Goal: Check status: Check status

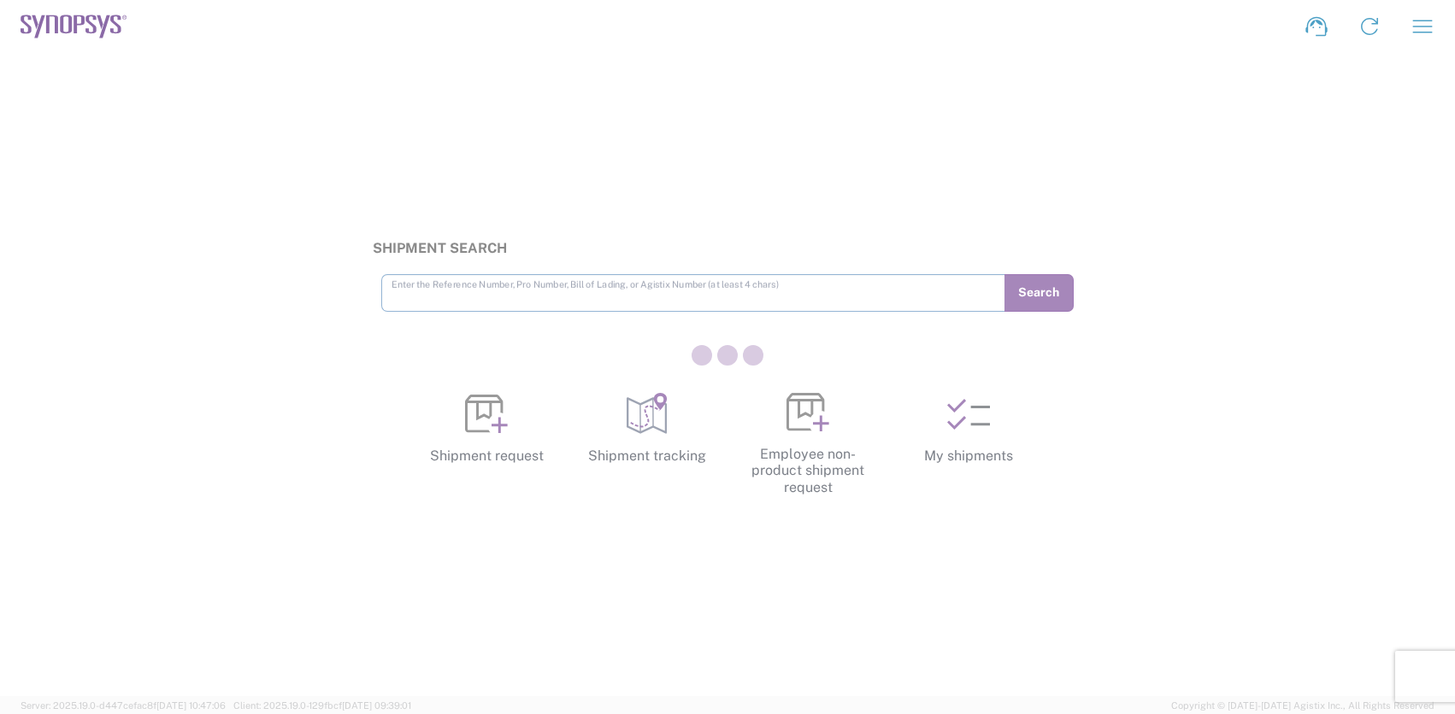
click at [995, 440] on div at bounding box center [727, 357] width 1455 height 714
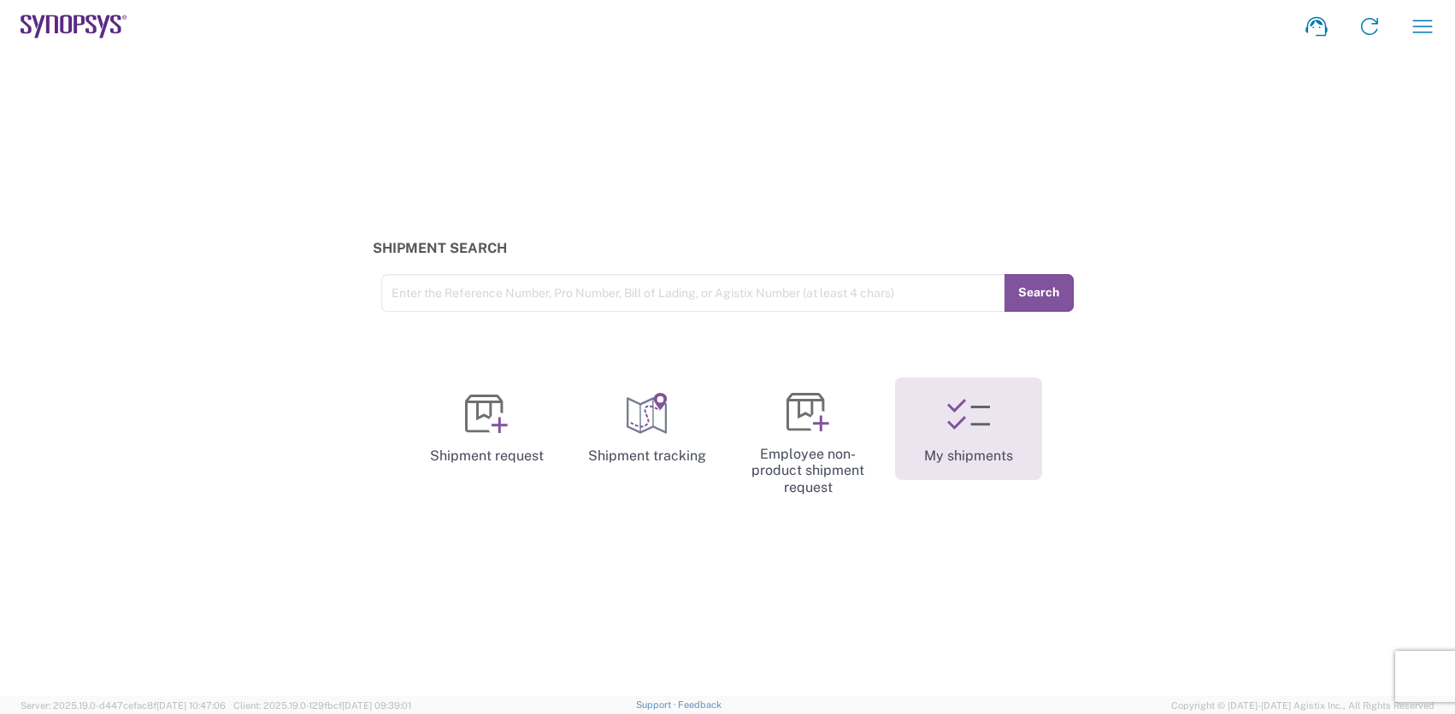
click at [986, 436] on link "My shipments" at bounding box center [968, 429] width 147 height 103
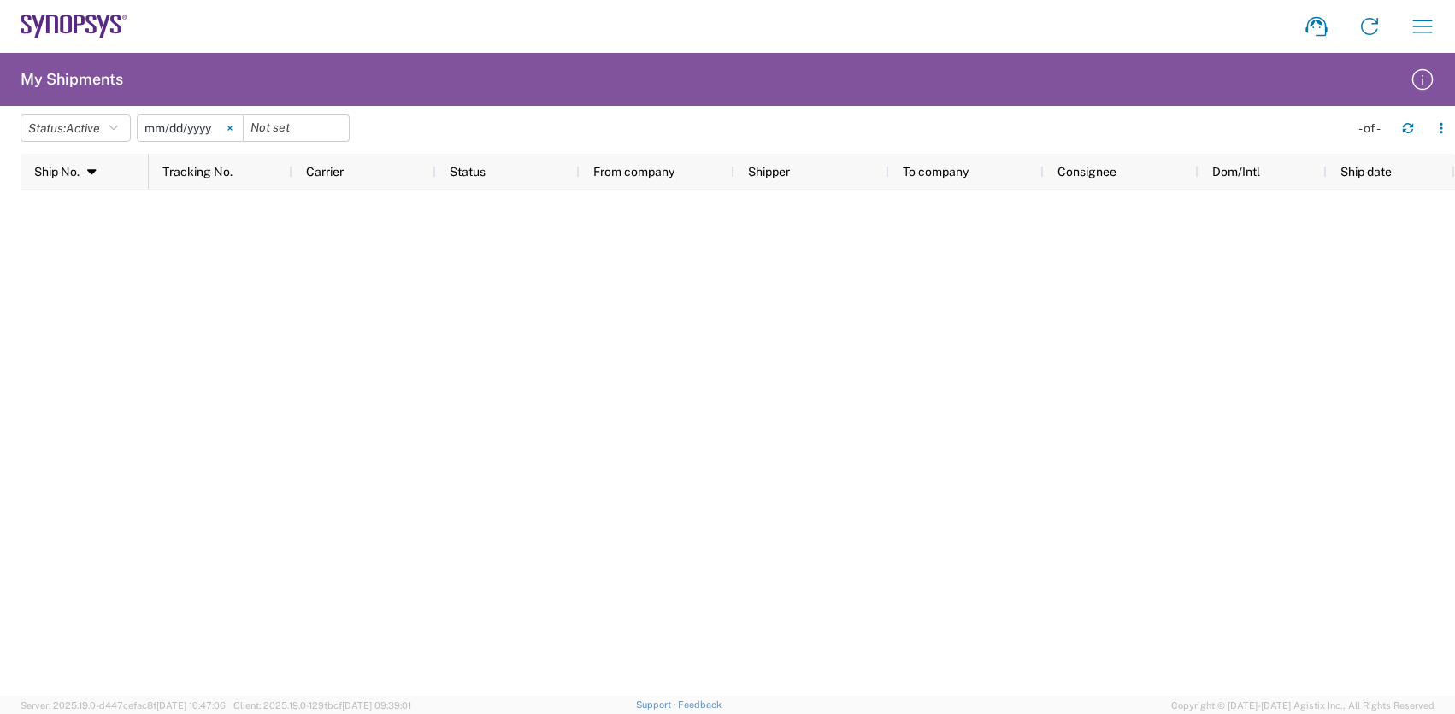
click at [232, 129] on icon at bounding box center [229, 128] width 4 height 4
click at [128, 132] on button "Status: Active" at bounding box center [76, 128] width 110 height 27
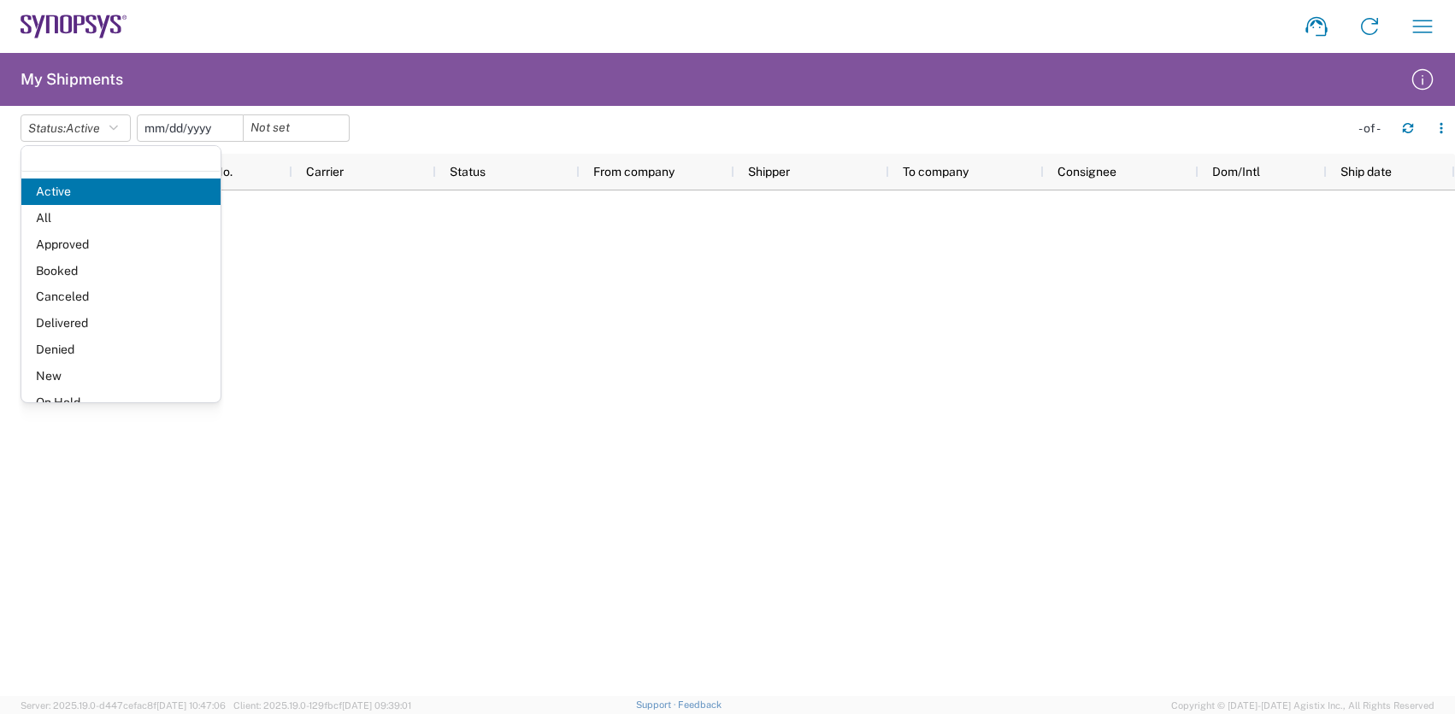
click at [210, 127] on input "date" at bounding box center [190, 128] width 105 height 26
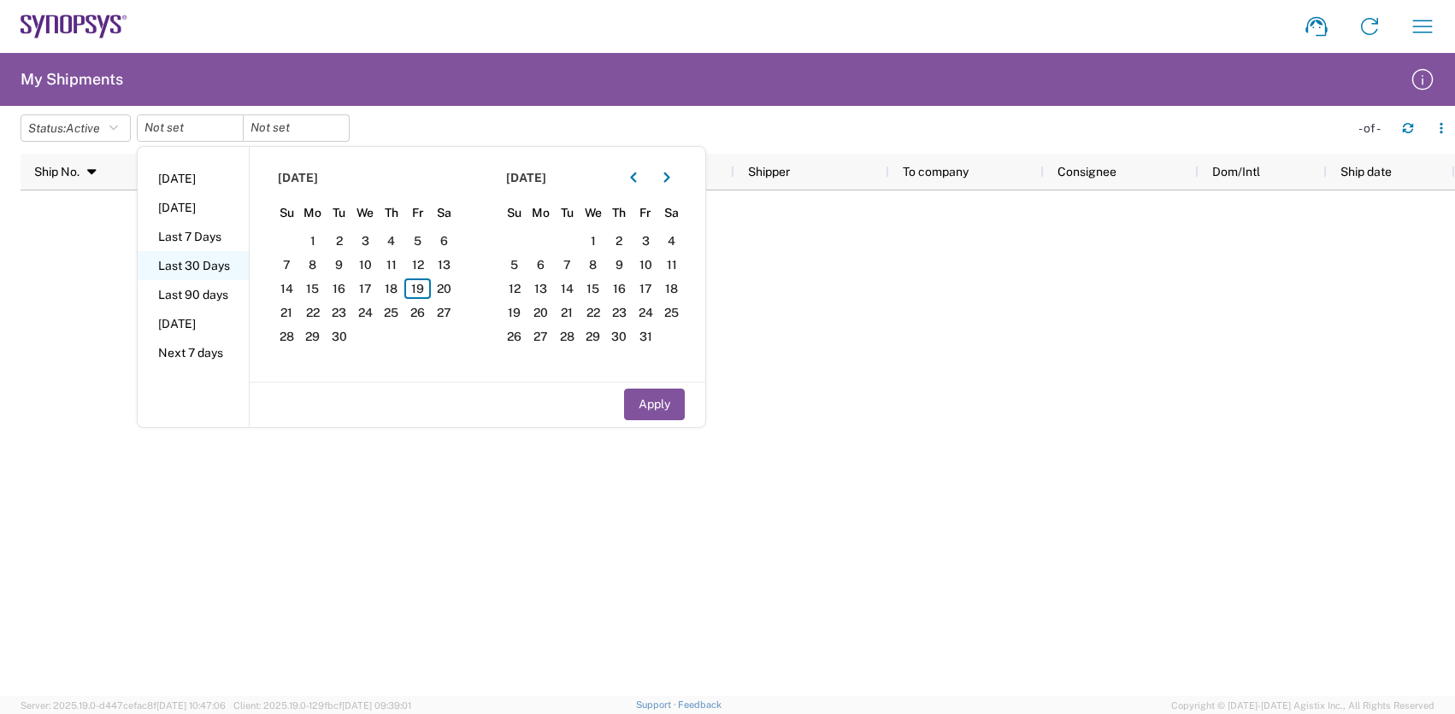
click at [204, 272] on li "Last 30 Days" at bounding box center [193, 265] width 111 height 29
type input "[DATE]"
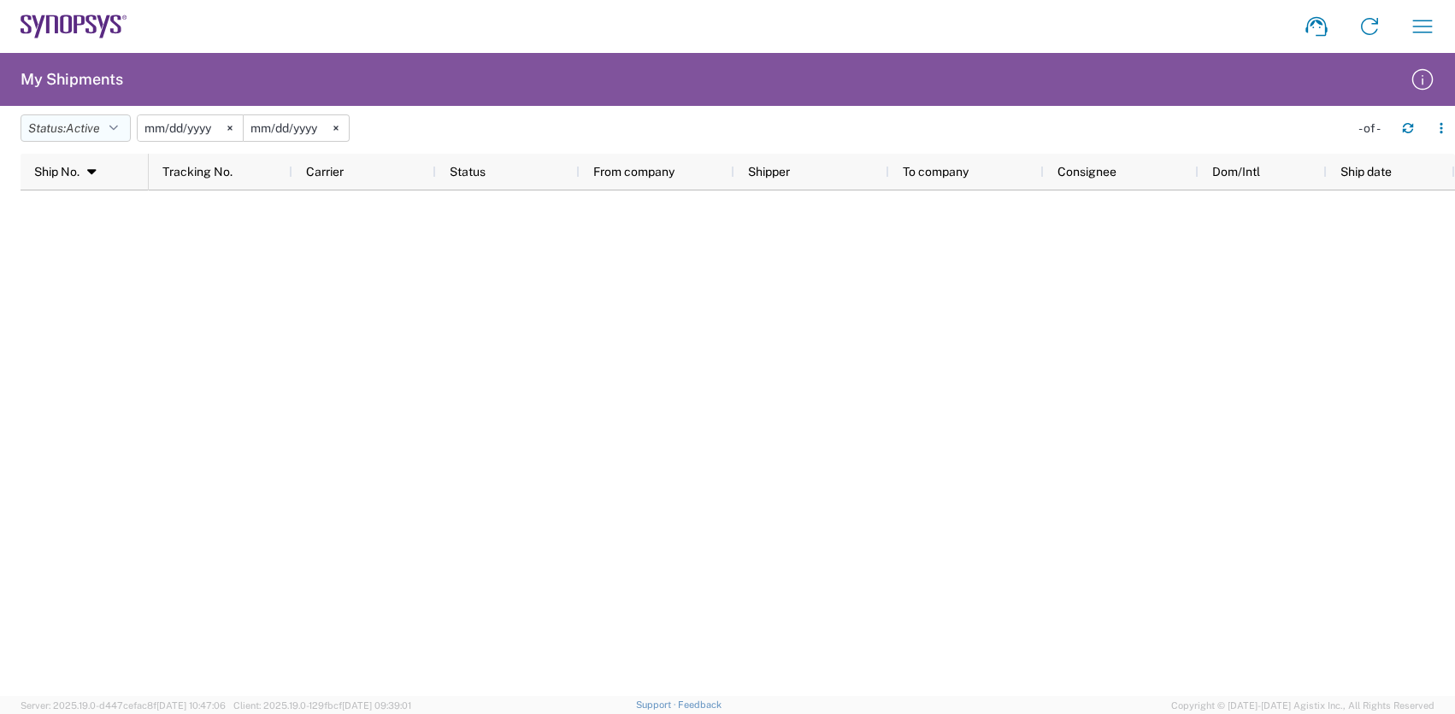
click at [116, 127] on icon "button" at bounding box center [113, 128] width 9 height 12
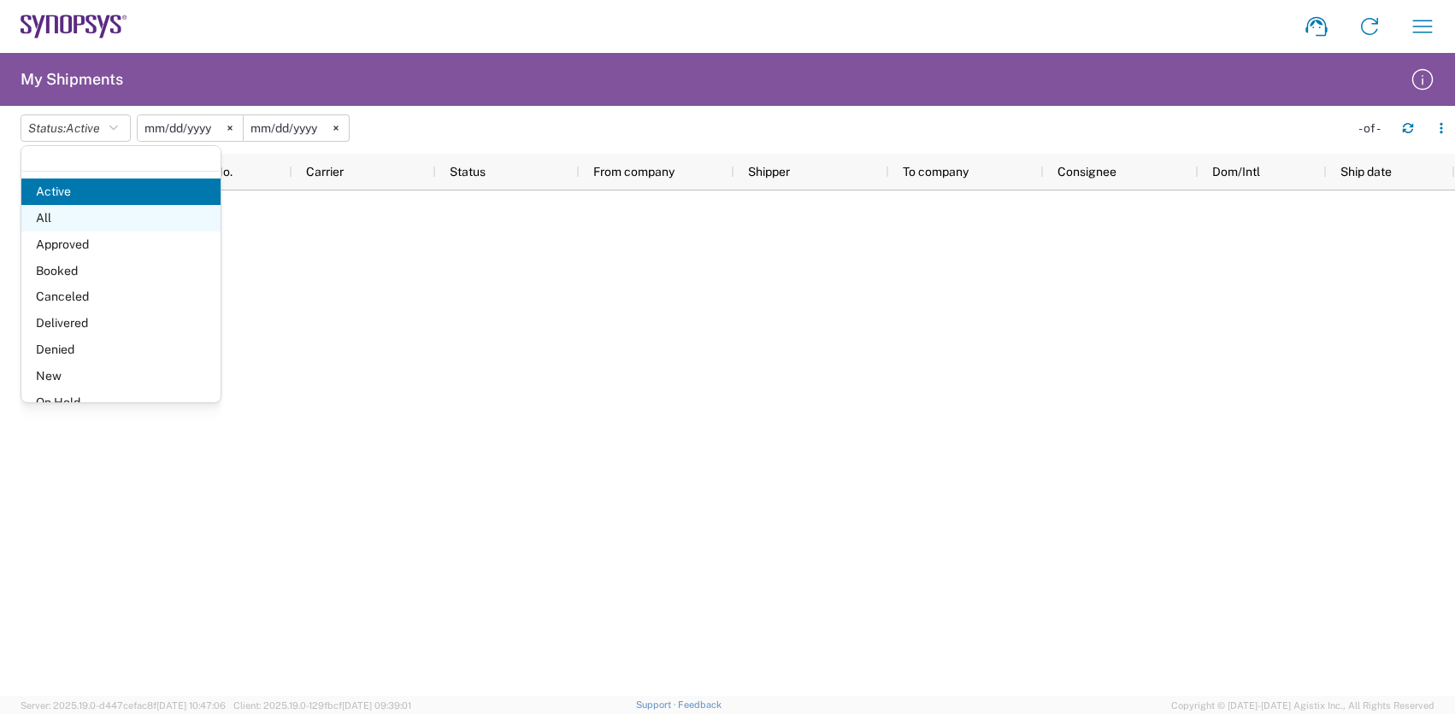
click at [80, 218] on span "All" at bounding box center [120, 218] width 199 height 26
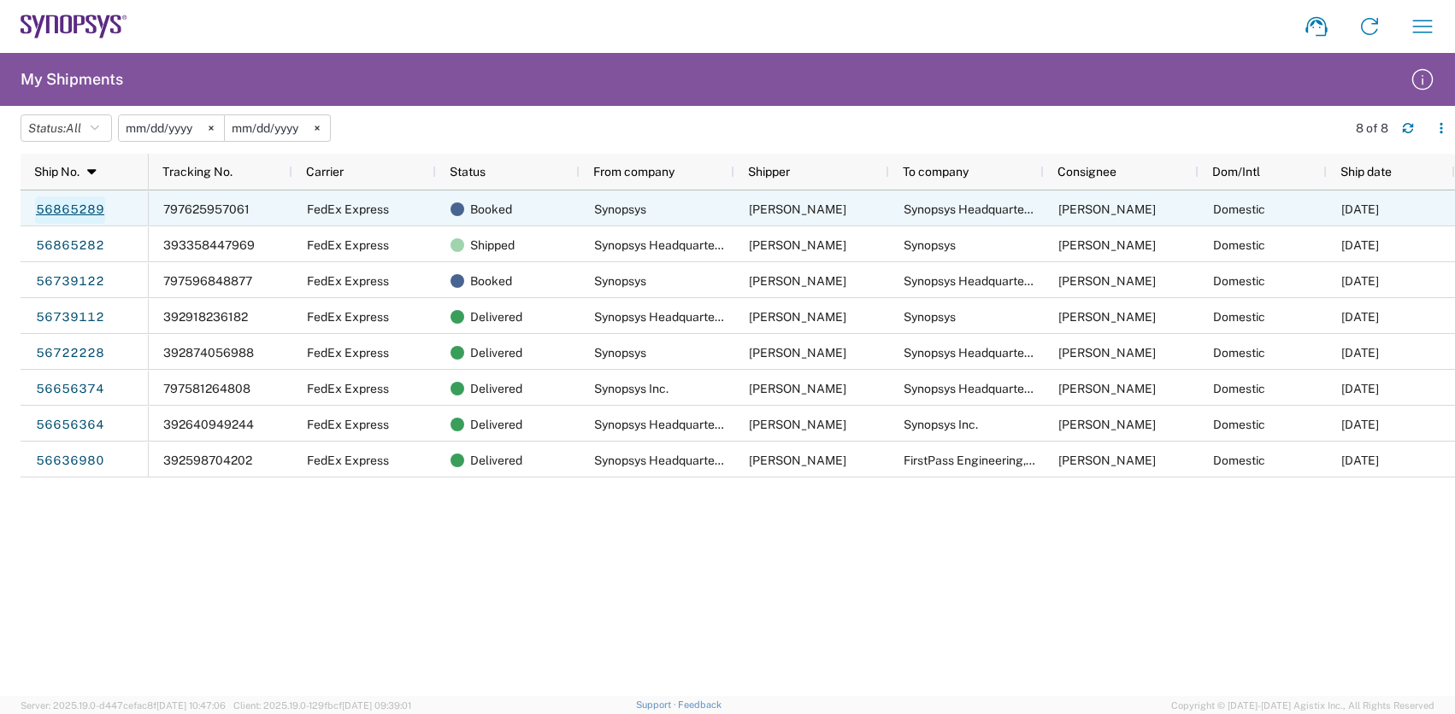
click at [74, 211] on link "56865289" at bounding box center [70, 210] width 70 height 27
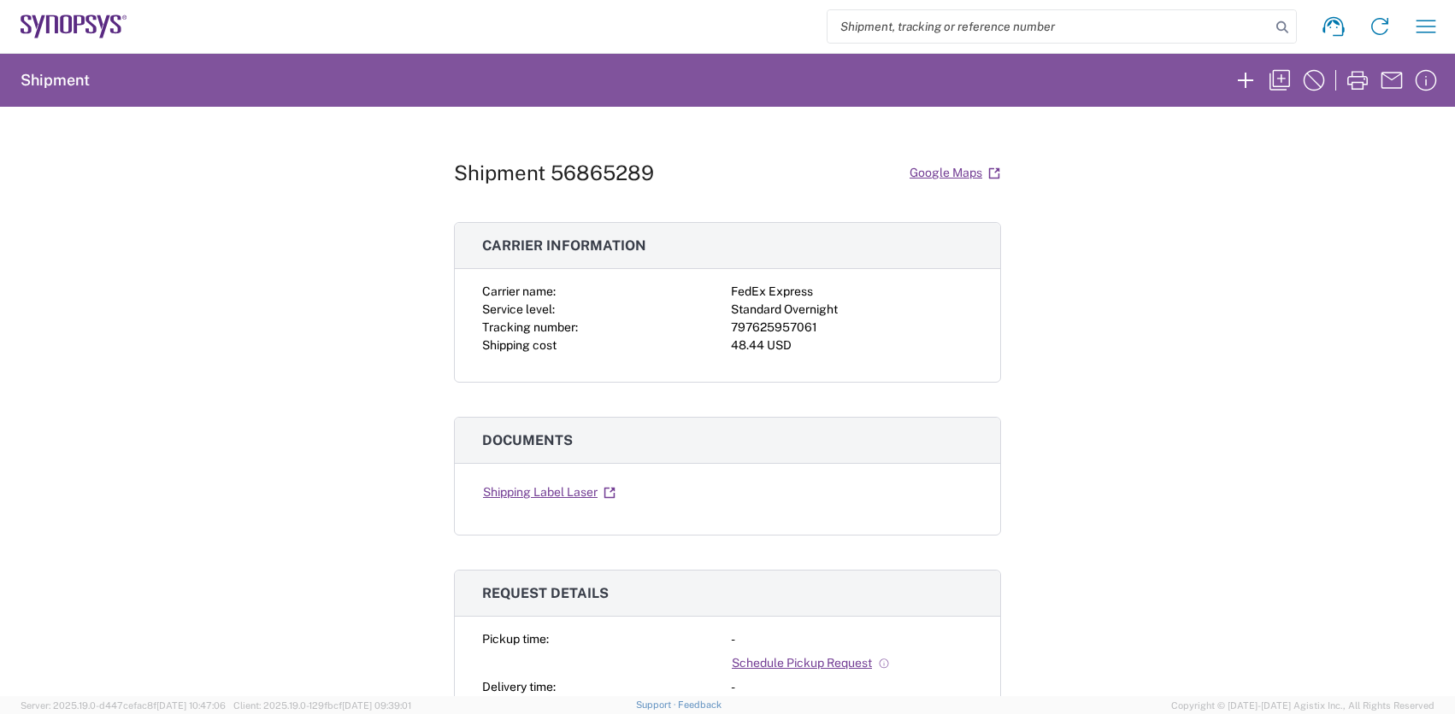
click at [785, 322] on div "797625957061" at bounding box center [852, 328] width 242 height 18
copy div "797625957061"
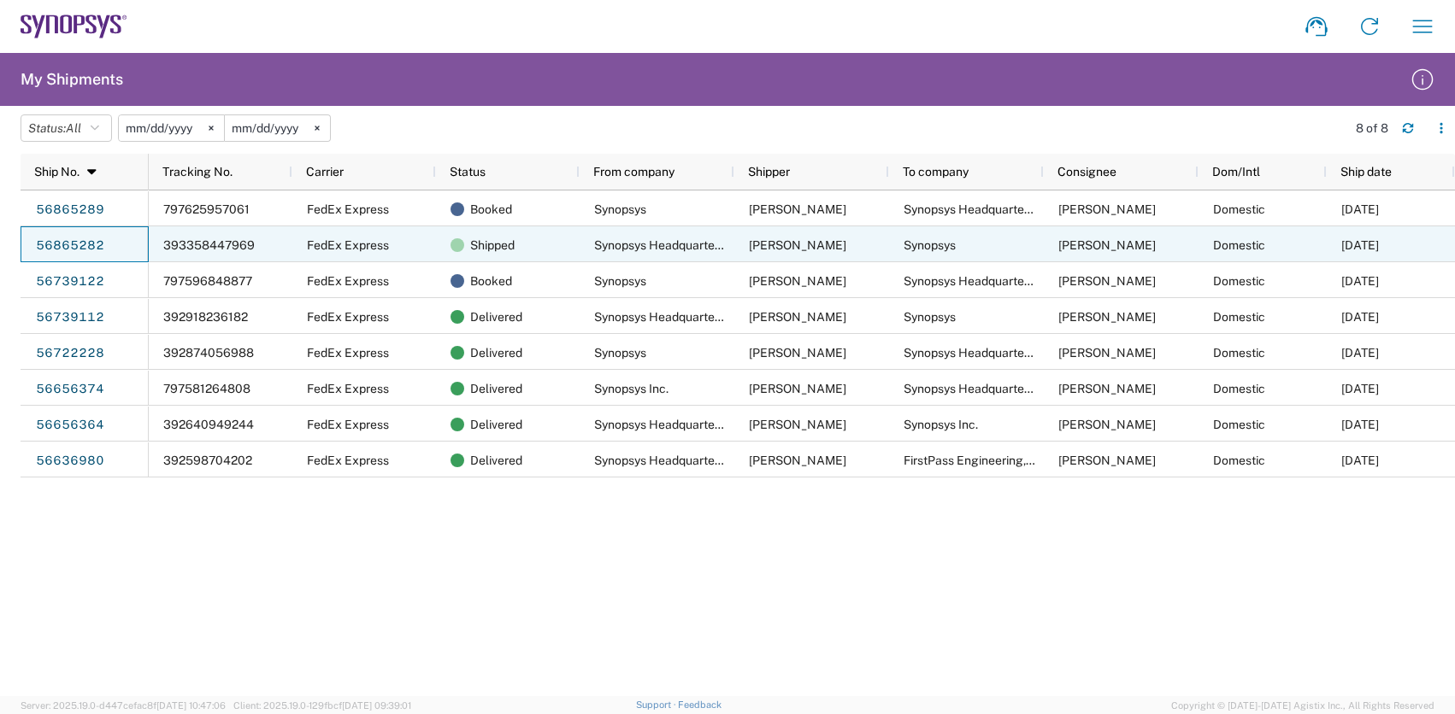
click at [82, 235] on link "56865282" at bounding box center [70, 245] width 70 height 27
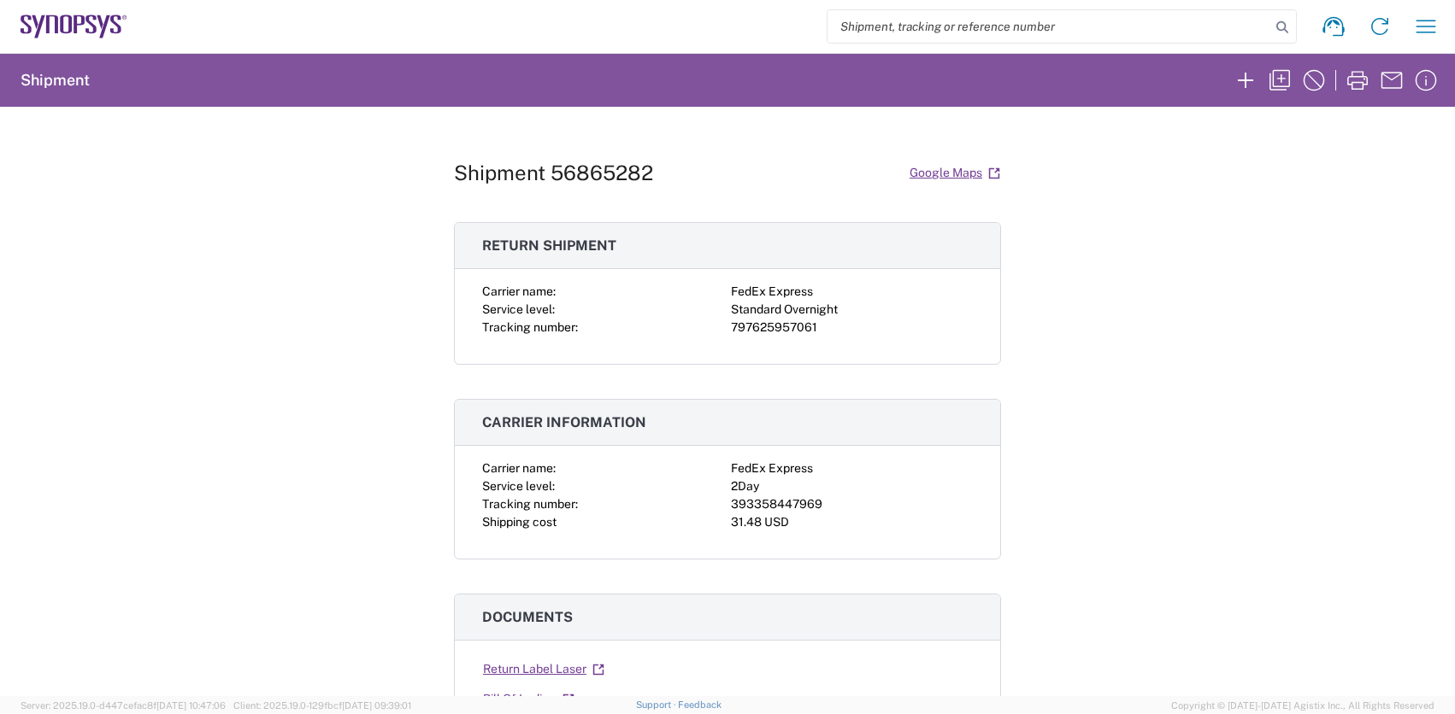
click at [779, 324] on div "797625957061" at bounding box center [852, 328] width 242 height 18
drag, startPoint x: 779, startPoint y: 324, endPoint x: 875, endPoint y: 264, distance: 112.9
click at [875, 264] on h3 "Return shipment" at bounding box center [727, 246] width 545 height 46
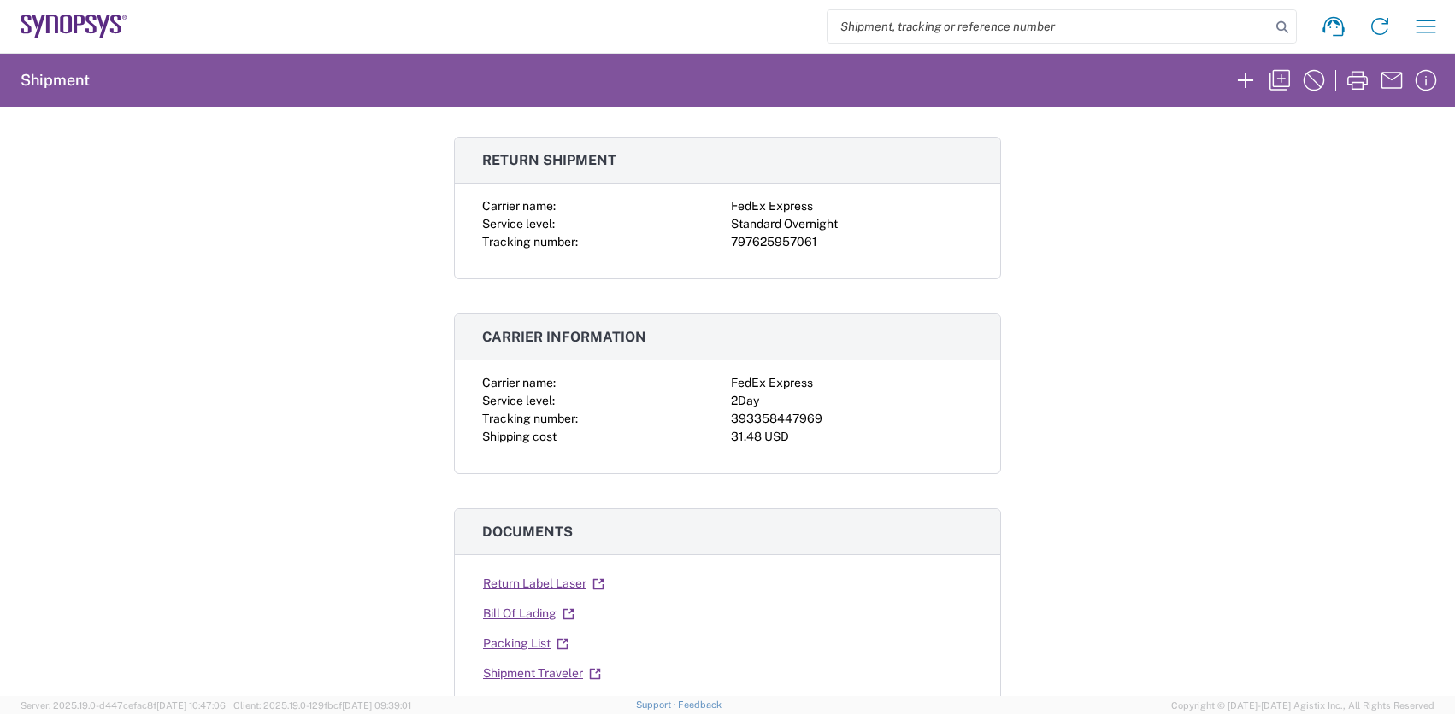
scroll to position [205, 0]
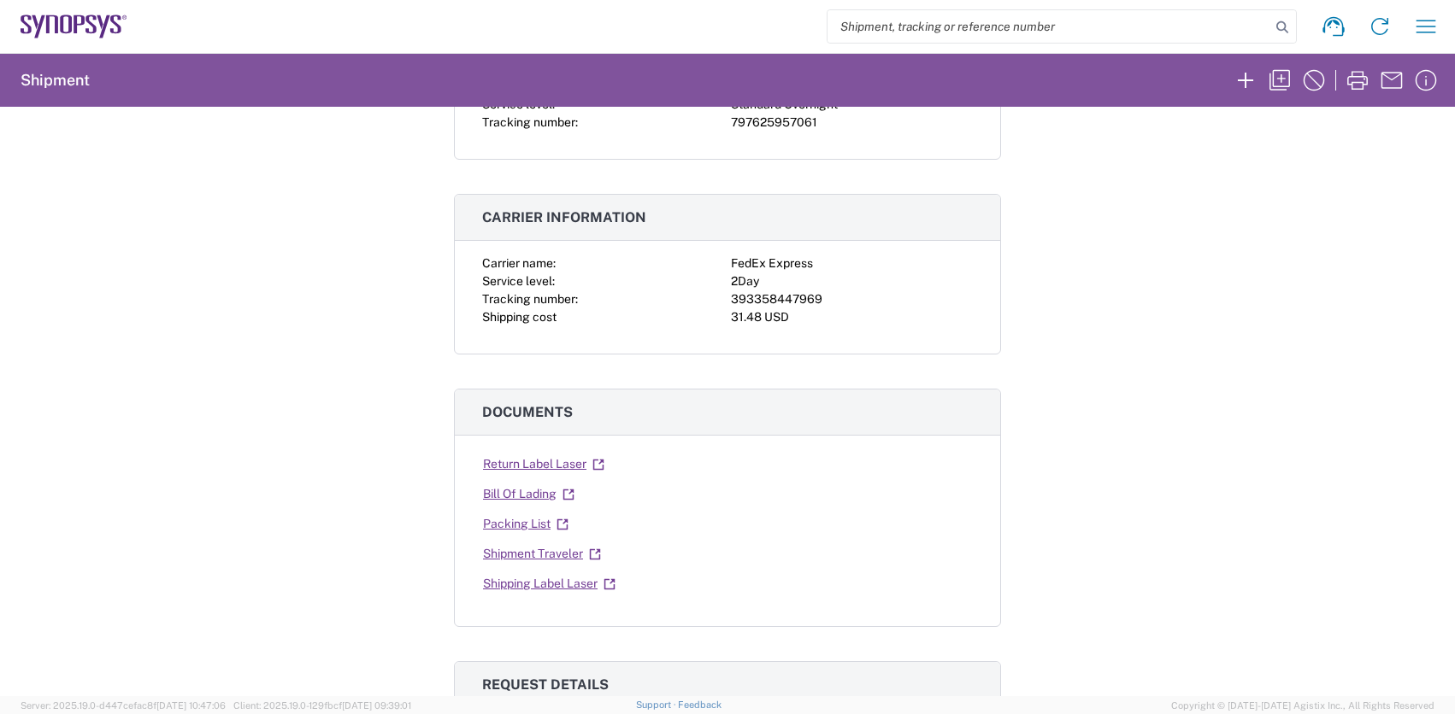
click at [791, 299] on div "393358447969" at bounding box center [852, 300] width 242 height 18
copy div "393358447969"
